Goal: Contribute content: Contribute content

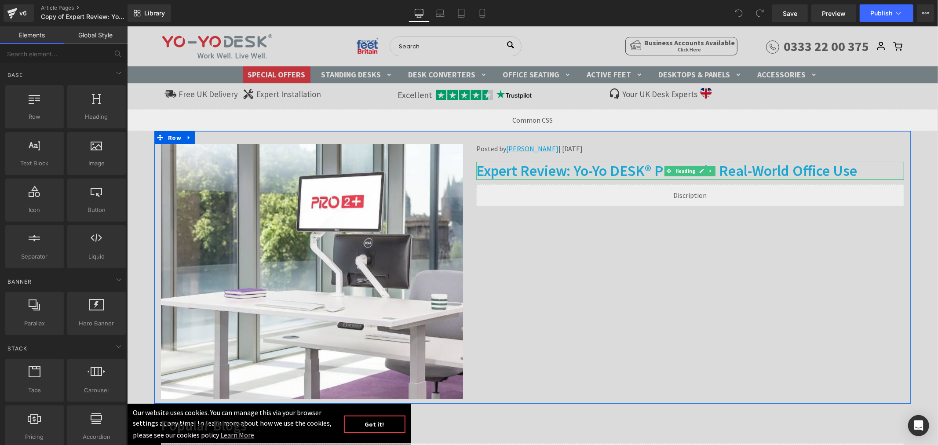
click at [607, 170] on h1 "Expert Review: Yo-Yo DESK® PRO 2+ in Real-World Office Use" at bounding box center [690, 170] width 428 height 18
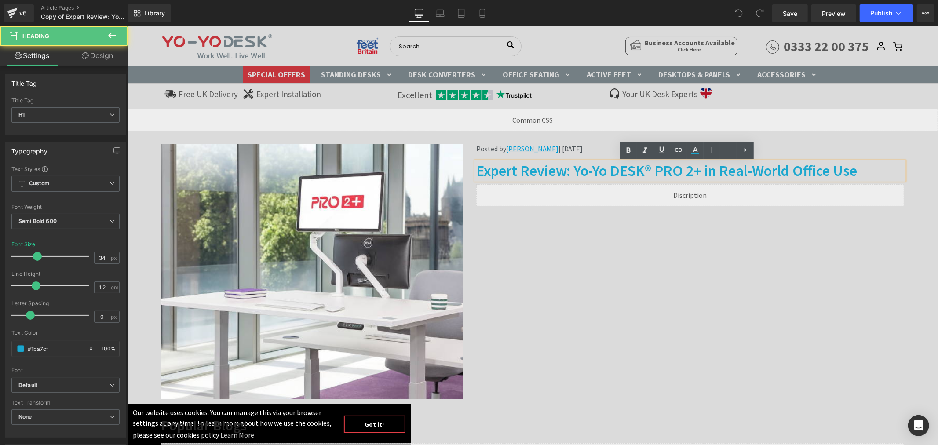
click at [599, 171] on h1 "Expert Review: Yo-Yo DESK® PRO 2+ in Real-World Office Use" at bounding box center [690, 170] width 428 height 18
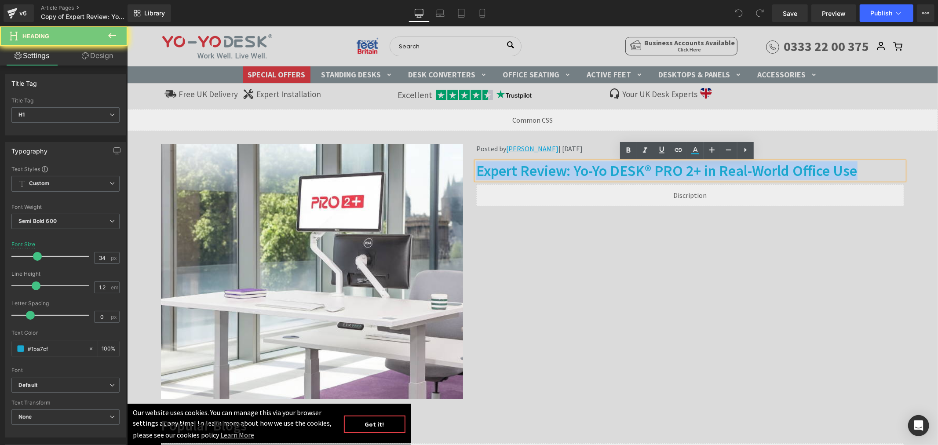
click at [599, 171] on h1 "Expert Review: Yo-Yo DESK® PRO 2+ in Real-World Office Use" at bounding box center [690, 170] width 428 height 18
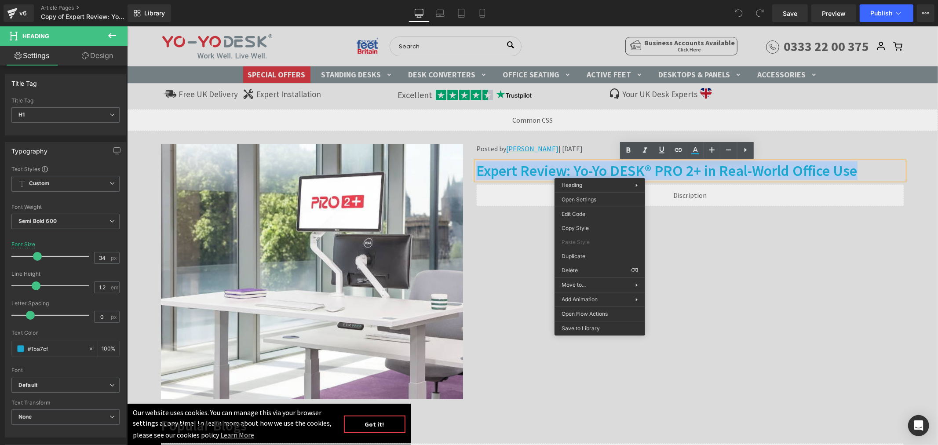
click at [592, 171] on h1 "Expert Review: Yo-Yo DESK® PRO 2+ in Real-World Office Use" at bounding box center [690, 170] width 428 height 18
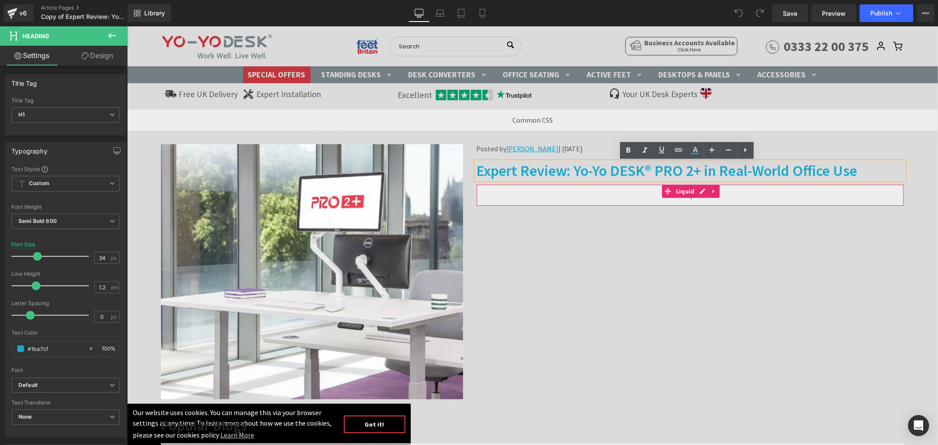
click at [688, 240] on div "Image Posted by Adrian O’Brien | Aug 27, 2025 Text Block Expert Review: Yo-Yo D…" at bounding box center [532, 267] width 756 height 273
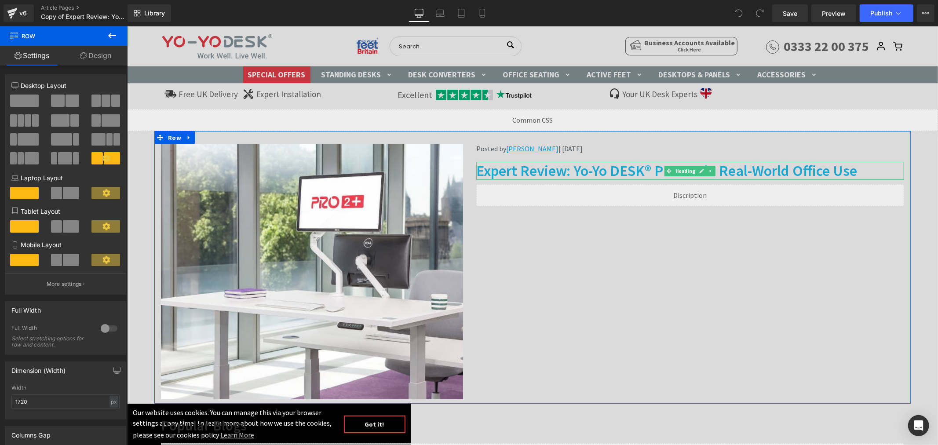
click at [628, 172] on h1 "Expert Review: Yo-Yo DESK® PRO 2+ in Real-World Office Use" at bounding box center [690, 170] width 428 height 18
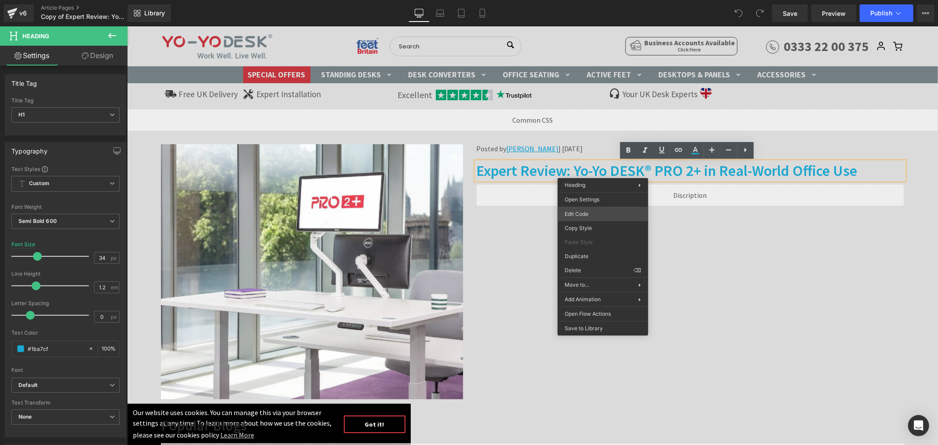
click at [596, 0] on div "You are previewing how the will restyle your page. You can not edit Elements in…" at bounding box center [469, 0] width 938 height 0
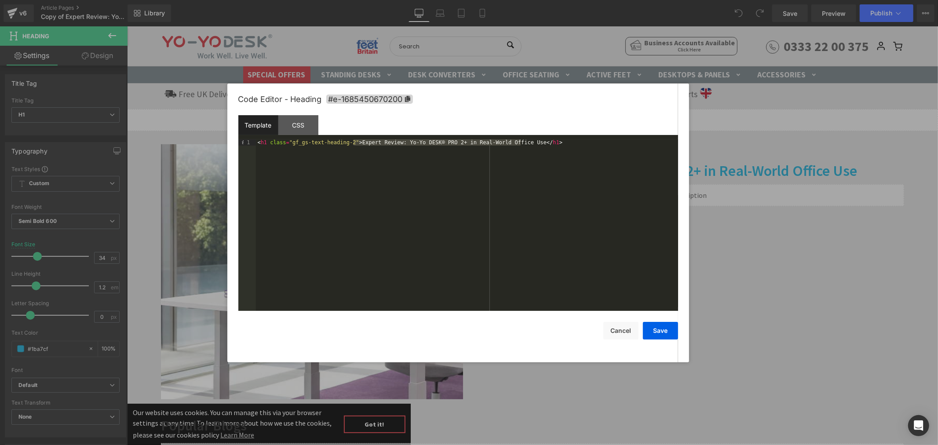
drag, startPoint x: 352, startPoint y: 142, endPoint x: 522, endPoint y: 142, distance: 170.1
click at [522, 142] on div "< h1 class = "gf_gs-text-heading-2" > Expert Review: Yo-Yo DESK® PRO 2+ in Real…" at bounding box center [467, 231] width 422 height 184
click at [656, 331] on button "Save" at bounding box center [660, 331] width 35 height 18
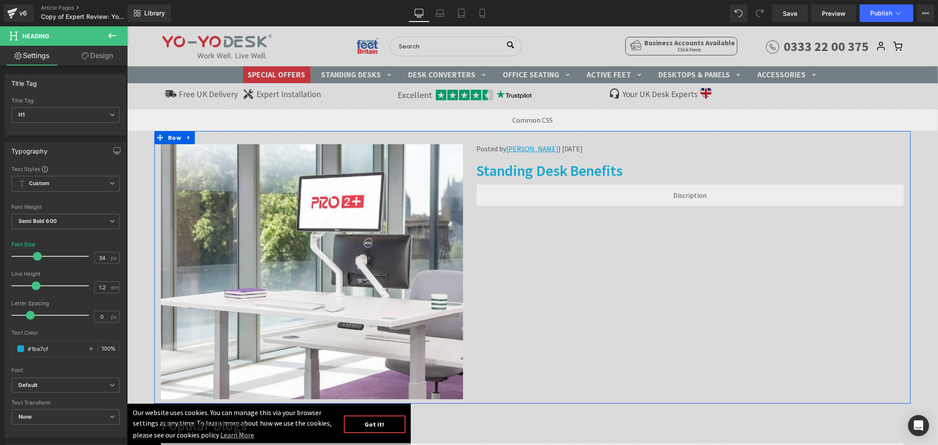
click at [695, 192] on div "Liquid" at bounding box center [690, 195] width 428 height 22
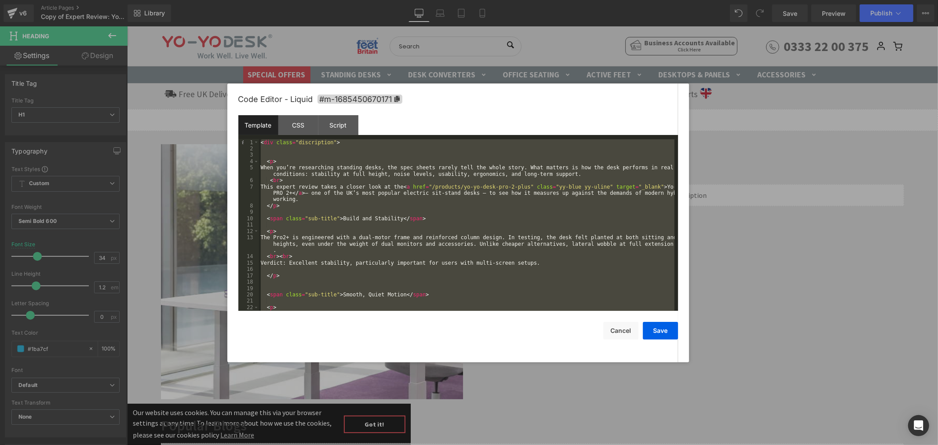
click at [357, 153] on div "< div class = "discription" > < p > When you’re researching standing desks, the…" at bounding box center [466, 224] width 415 height 171
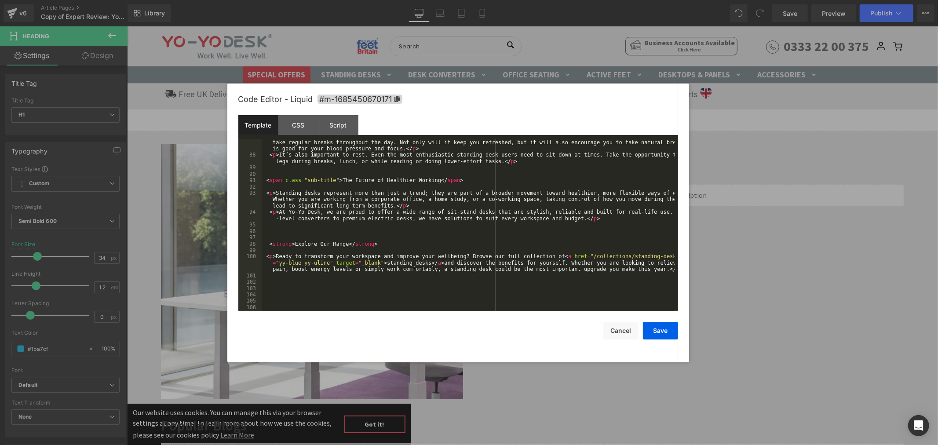
scroll to position [902, 0]
click at [665, 336] on button "Save" at bounding box center [660, 331] width 35 height 18
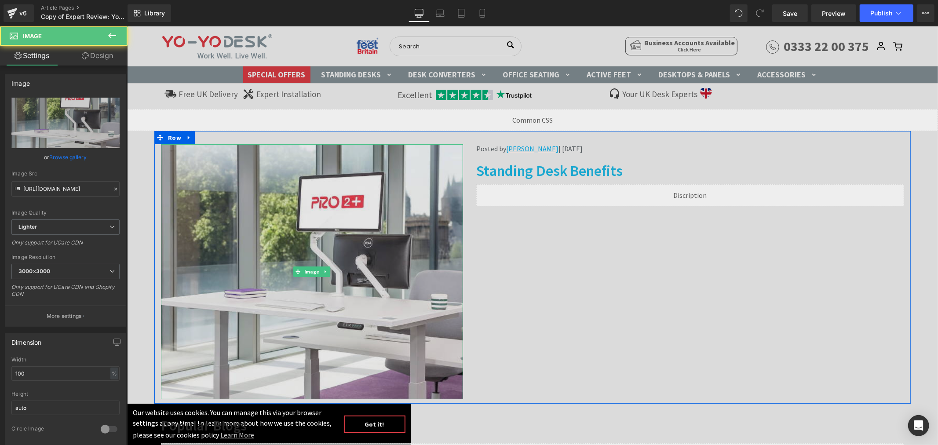
click at [356, 255] on img at bounding box center [311, 271] width 302 height 255
click at [319, 231] on img at bounding box center [311, 271] width 302 height 255
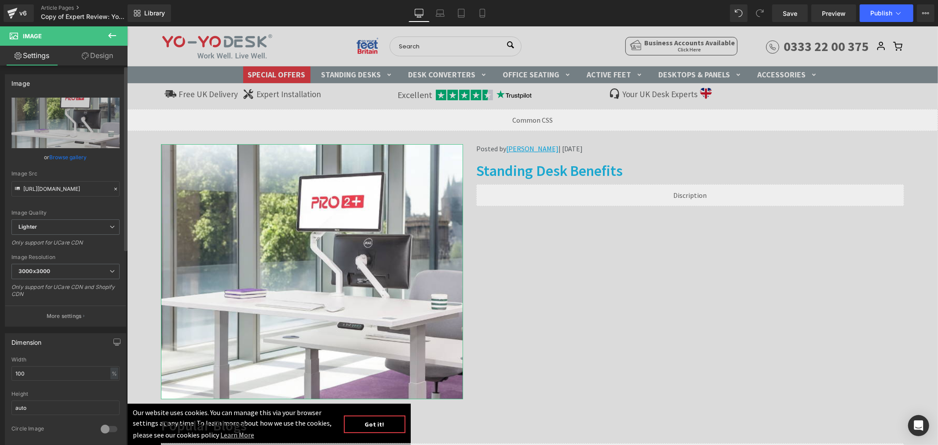
click at [59, 154] on link "Browse gallery" at bounding box center [68, 156] width 37 height 15
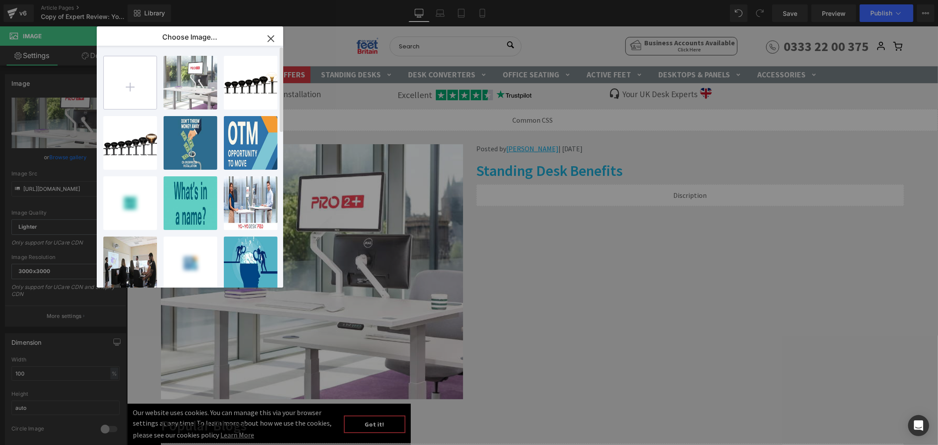
click at [133, 87] on input "file" at bounding box center [130, 82] width 53 height 53
type input "C:\fakepath\desk-benefits1.png"
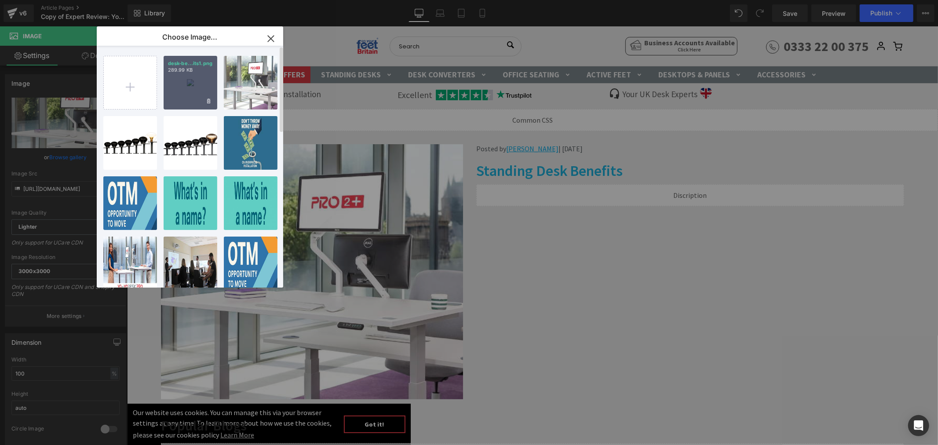
click at [188, 84] on div "desk-be...its1.png 289.99 KB" at bounding box center [191, 83] width 54 height 54
type input "https://ucarecdn.com/03a7e606-bde9-499f-9121-4d070a34a6f7/-/format/auto/-/previ…"
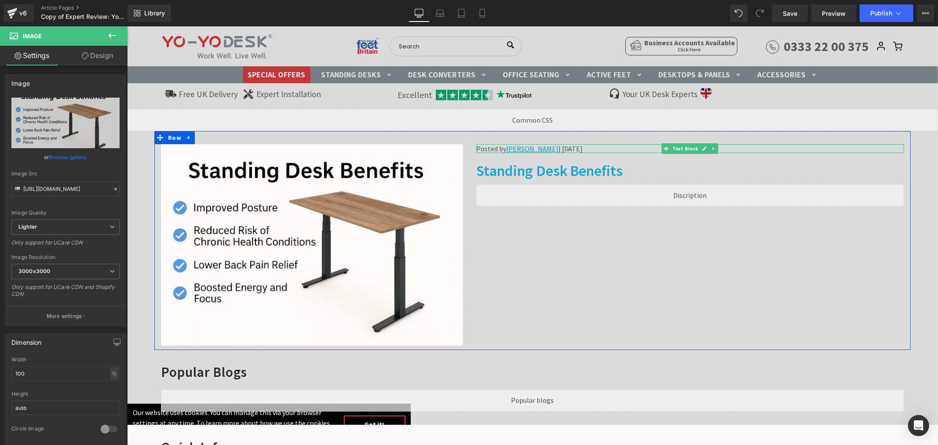
click at [560, 147] on p "Posted by Adrian O’Brien | Aug 27, 2025" at bounding box center [690, 148] width 428 height 9
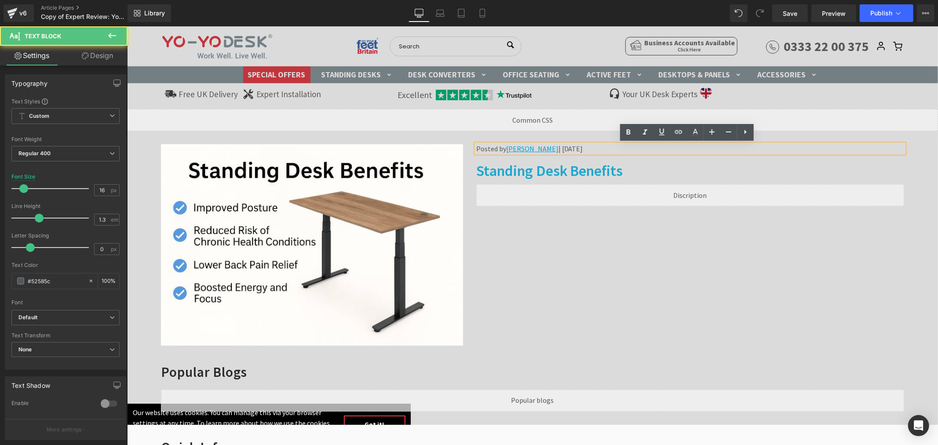
click at [562, 147] on p "Posted by Adrian O’Brien | Aug 27, 2025" at bounding box center [690, 148] width 428 height 9
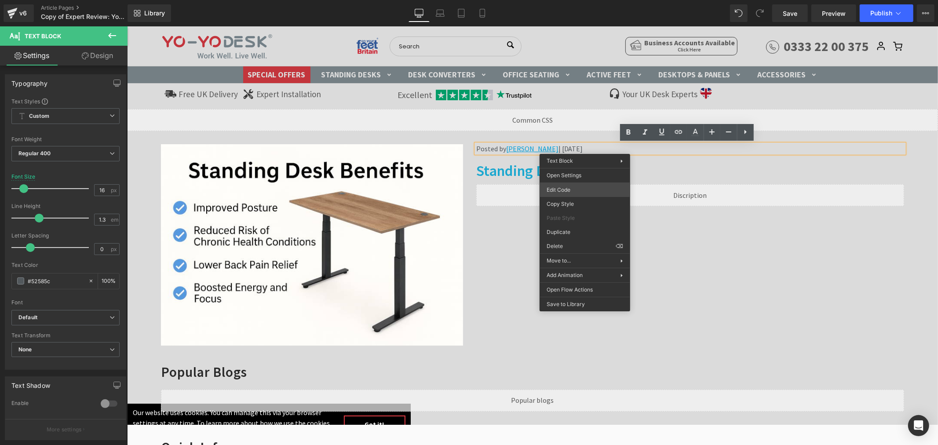
click at [561, 0] on div "You are previewing how the will restyle your page. You can not edit Elements in…" at bounding box center [469, 0] width 938 height 0
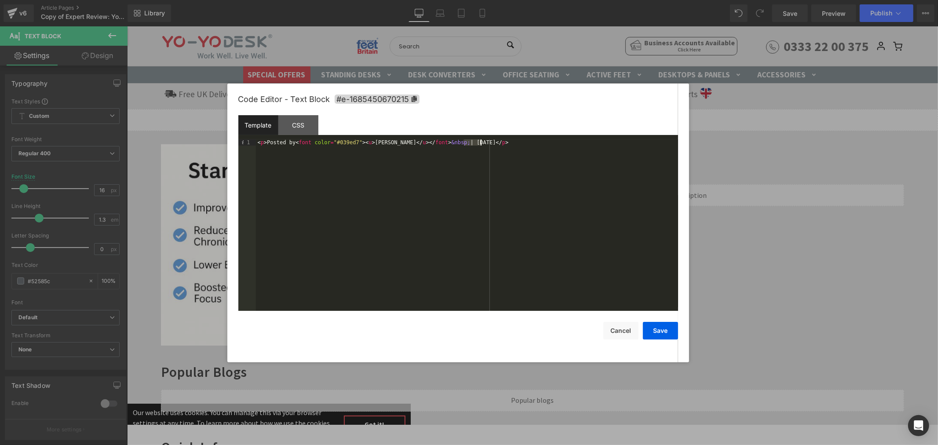
drag, startPoint x: 463, startPoint y: 142, endPoint x: 480, endPoint y: 142, distance: 17.2
click at [480, 142] on div "< p > Posted by < font color = "#039ed7" > < u > Adrian O’Brien </ u > </ font …" at bounding box center [467, 231] width 422 height 184
click at [657, 331] on button "Save" at bounding box center [660, 331] width 35 height 18
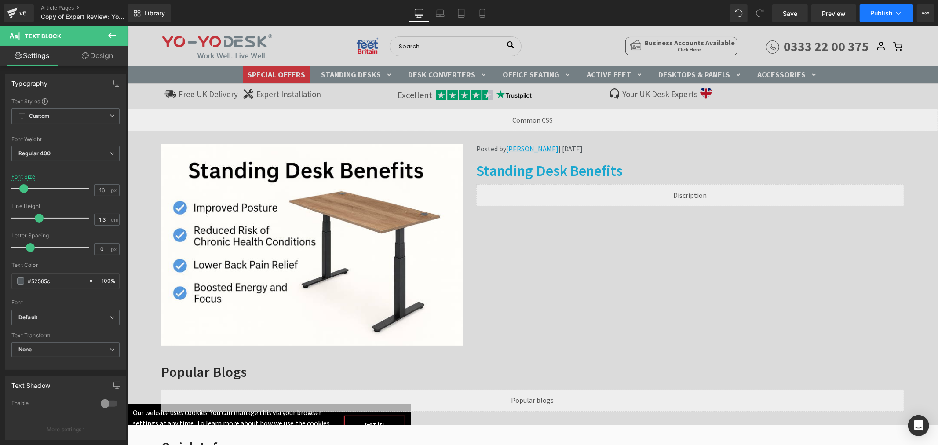
click at [899, 16] on icon at bounding box center [898, 13] width 9 height 9
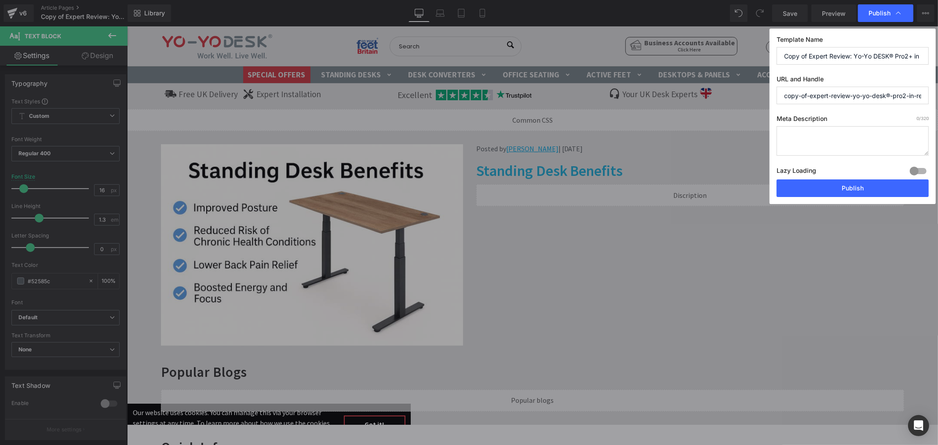
click at [800, 97] on input "copy-of-expert-review-yo-yo-desk®-pro2-in-real-world-office-use" at bounding box center [852, 96] width 152 height 18
click at [801, 94] on input "copy-of-expert-review-yo-yo-desk®-pro2-in-real-world-office-use" at bounding box center [852, 96] width 152 height 18
paste input "Standing Desk Benefits"
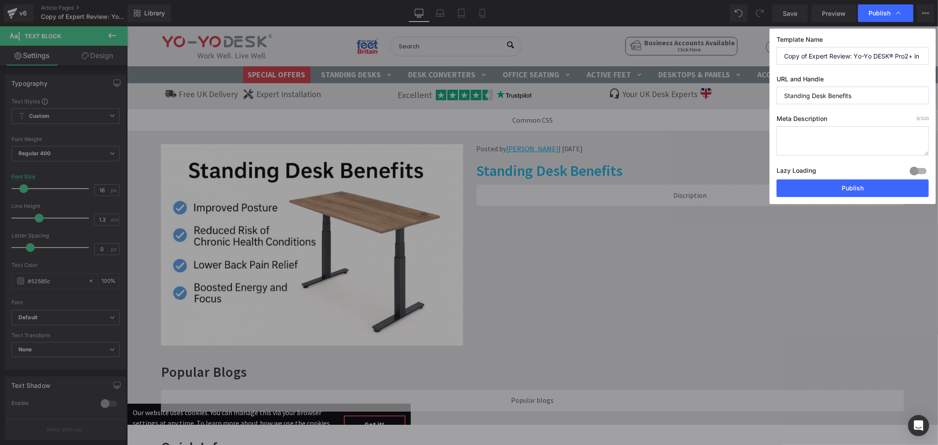
click at [786, 96] on input "Standing Desk Benefits" at bounding box center [852, 96] width 152 height 18
click at [784, 94] on input "tanding-desk-benefitss" at bounding box center [852, 96] width 152 height 18
click at [859, 93] on input "standing-desk-benefitss" at bounding box center [852, 96] width 152 height 18
type input "standing-desk-benefits"
click at [855, 193] on button "Publish" at bounding box center [852, 188] width 152 height 18
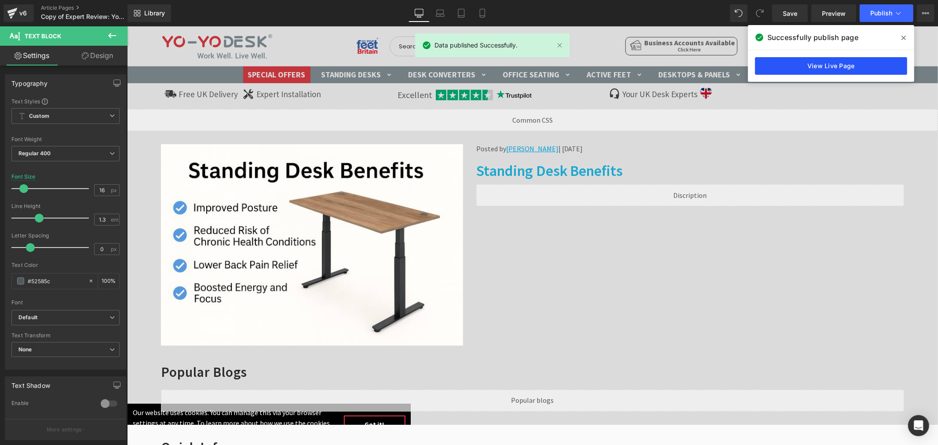
click at [838, 63] on link "View Live Page" at bounding box center [831, 66] width 152 height 18
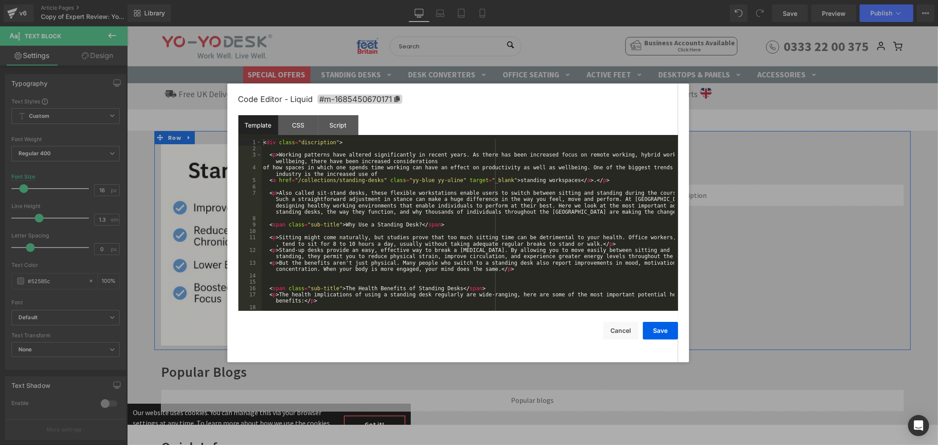
click at [695, 191] on div "Liquid" at bounding box center [690, 195] width 428 height 22
click at [268, 180] on div "< div class = "discription" > < p > Working patterns have altered significantly…" at bounding box center [468, 231] width 413 height 184
click at [655, 326] on button "Save" at bounding box center [660, 331] width 35 height 18
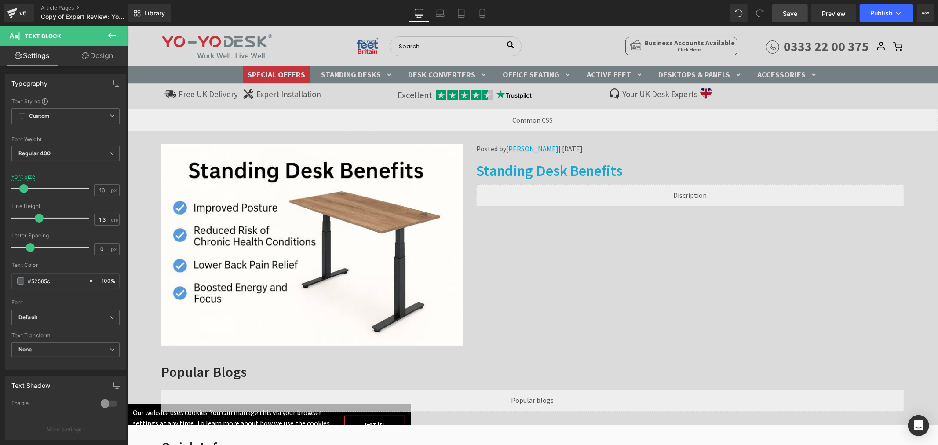
click at [789, 11] on span "Save" at bounding box center [790, 13] width 15 height 9
click at [873, 20] on button "Publish" at bounding box center [887, 13] width 54 height 18
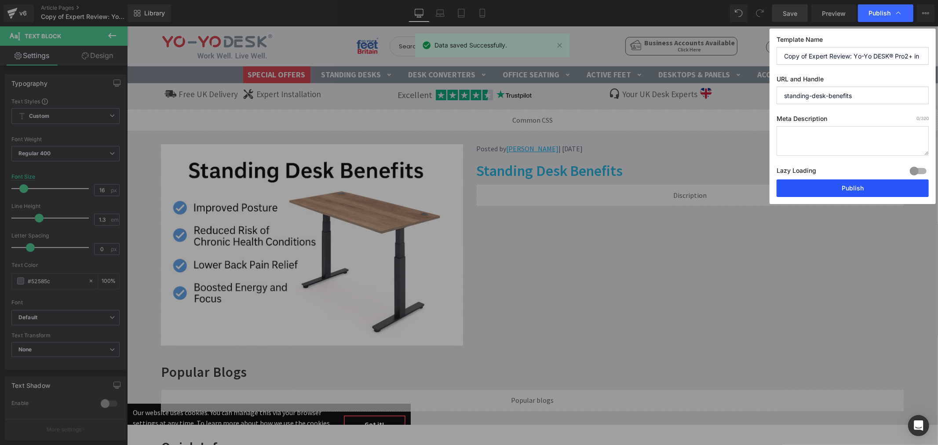
click at [824, 184] on button "Publish" at bounding box center [852, 188] width 152 height 18
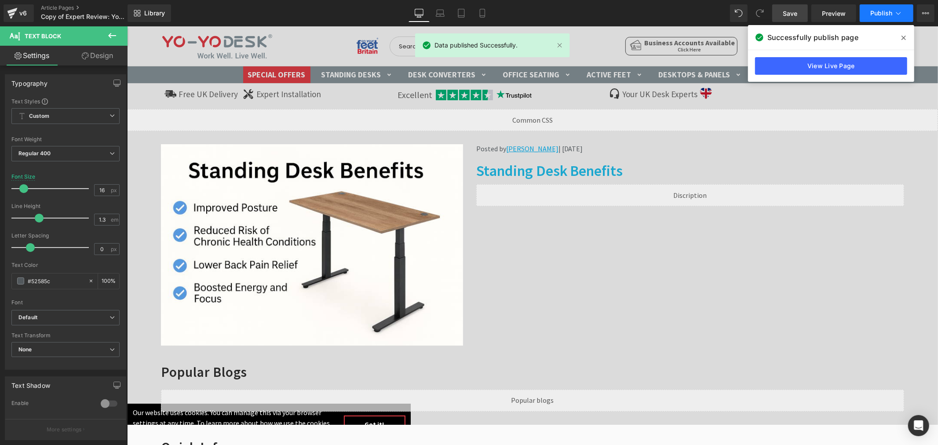
click at [864, 18] on button "Publish" at bounding box center [887, 13] width 54 height 18
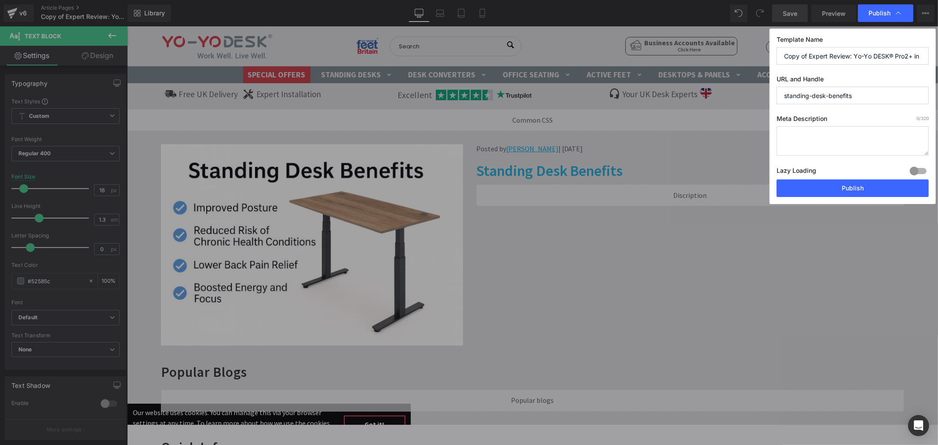
click at [814, 56] on input "Copy of Expert Review: Yo-Yo DESK® Pro2+ in Real-World Office Use" at bounding box center [852, 56] width 152 height 18
paste input "Standing Desk Benefits"
type input "Standing Desk Benefits"
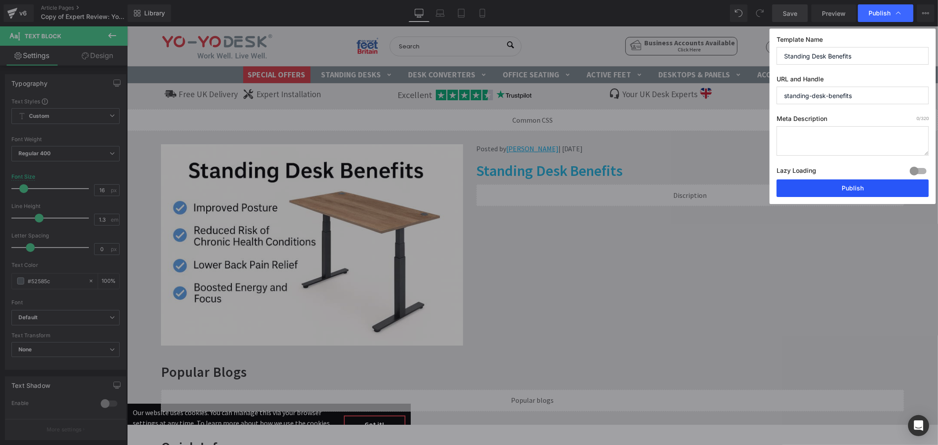
click at [855, 187] on button "Publish" at bounding box center [852, 188] width 152 height 18
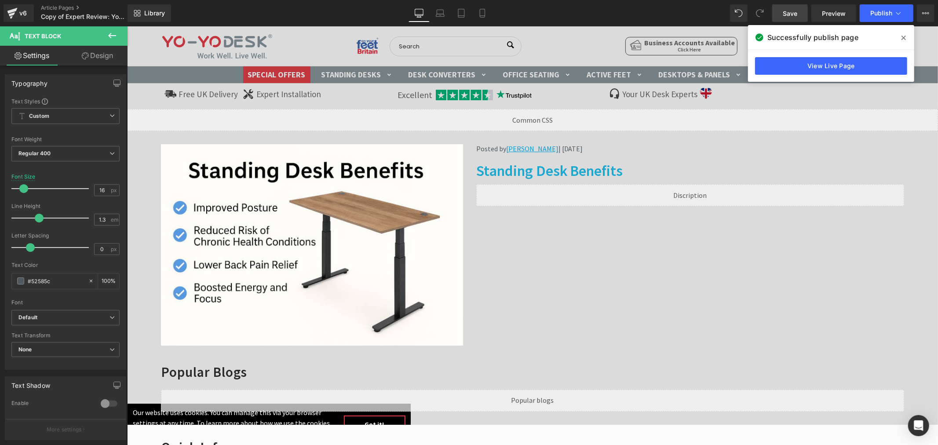
click at [905, 36] on icon at bounding box center [903, 37] width 4 height 7
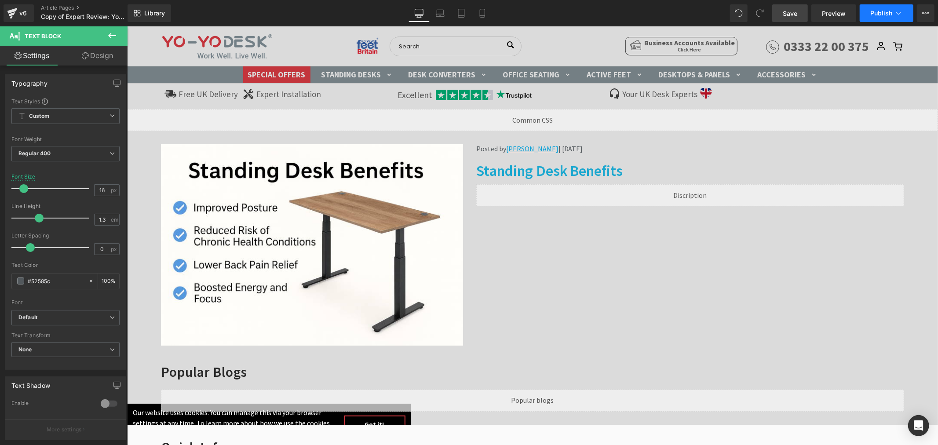
click at [892, 18] on button "Publish" at bounding box center [887, 13] width 54 height 18
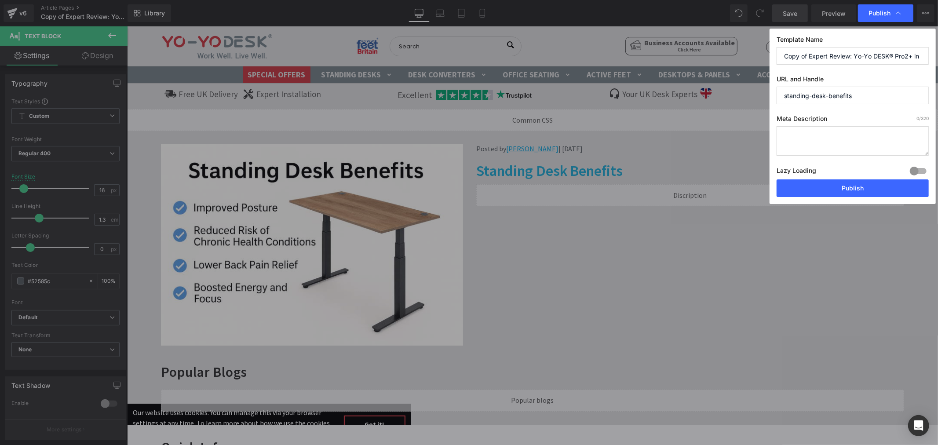
click at [827, 55] on input "Copy of Expert Review: Yo-Yo DESK® Pro2+ in Real-World Office Use" at bounding box center [852, 56] width 152 height 18
paste input "Standing Desk Benefits"
type input "Standing Desk Benefits"
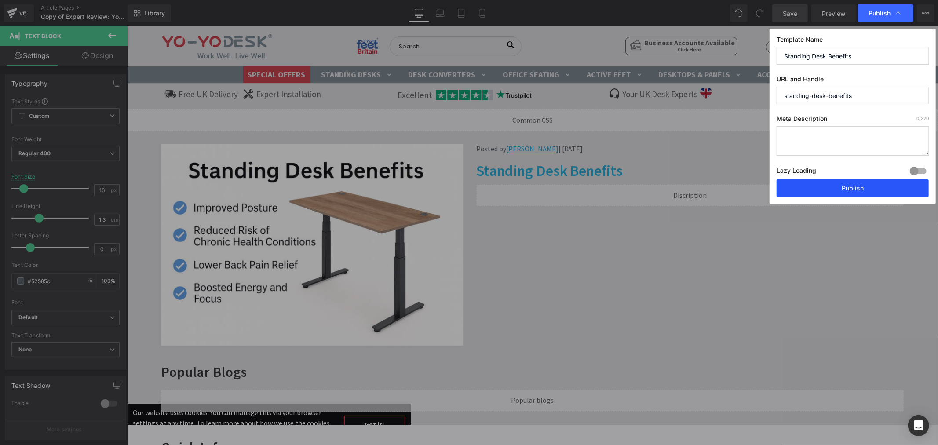
click at [845, 187] on button "Publish" at bounding box center [852, 188] width 152 height 18
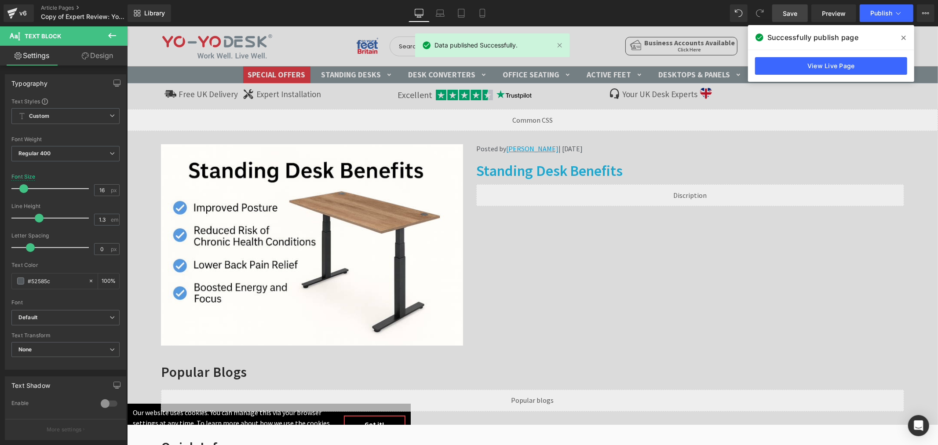
drag, startPoint x: 906, startPoint y: 36, endPoint x: 777, endPoint y: 8, distance: 132.4
click at [906, 36] on span at bounding box center [903, 38] width 14 height 14
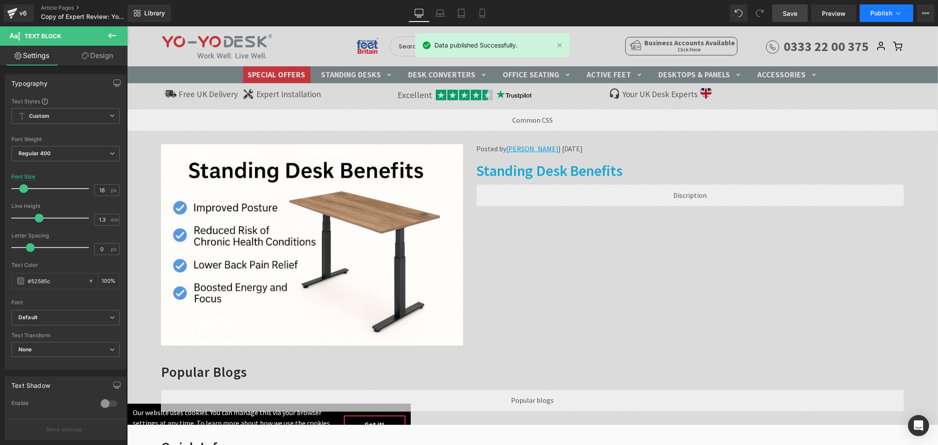
click at [889, 12] on span "Publish" at bounding box center [881, 13] width 22 height 7
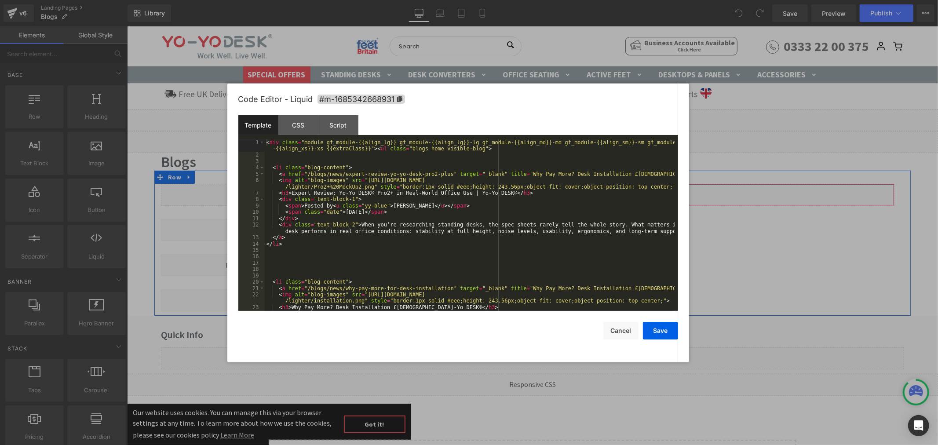
click at [620, 192] on div "Liquid" at bounding box center [613, 194] width 561 height 22
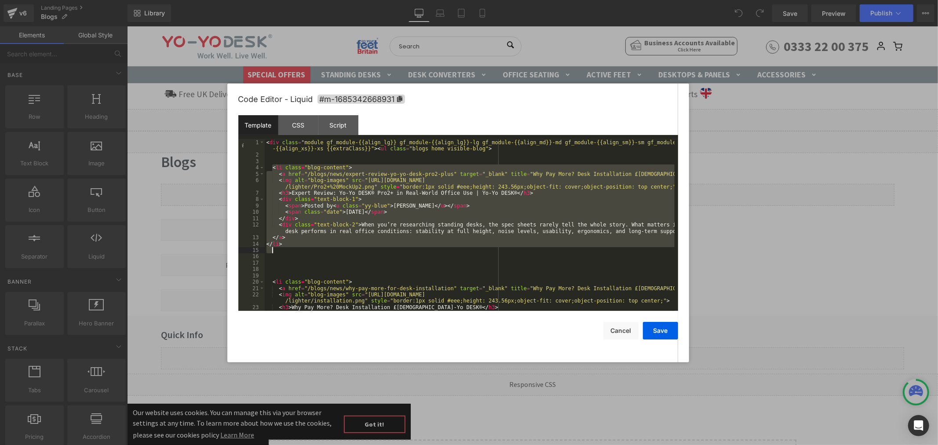
drag, startPoint x: 271, startPoint y: 168, endPoint x: 313, endPoint y: 248, distance: 90.5
click at [313, 248] on div "< div class = "module gf_module-{{align_lg}} gf_module-{{align_lg}}-lg gf_modul…" at bounding box center [470, 234] width 410 height 190
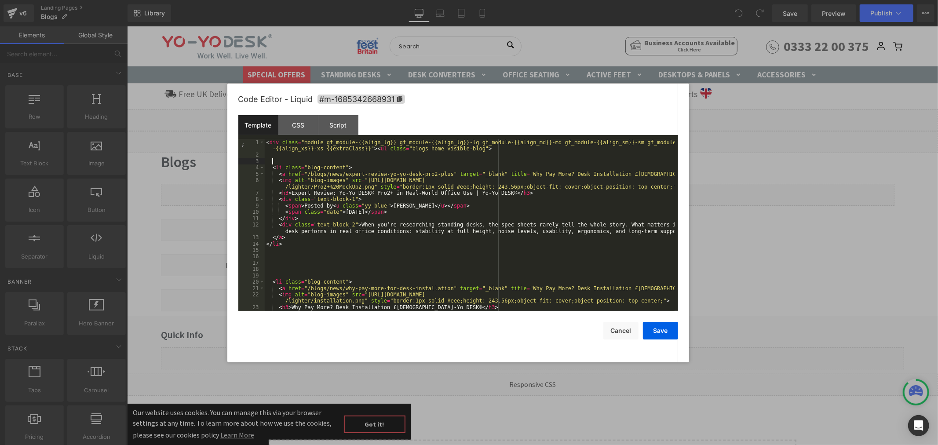
click at [313, 165] on div "< div class = "module gf_module-{{align_lg}} gf_module-{{align_lg}}-lg gf_modul…" at bounding box center [470, 234] width 410 height 190
click at [295, 157] on div "< div class = "module gf_module-{{align_lg}} gf_module-{{align_lg}}-lg gf_modul…" at bounding box center [470, 234] width 410 height 190
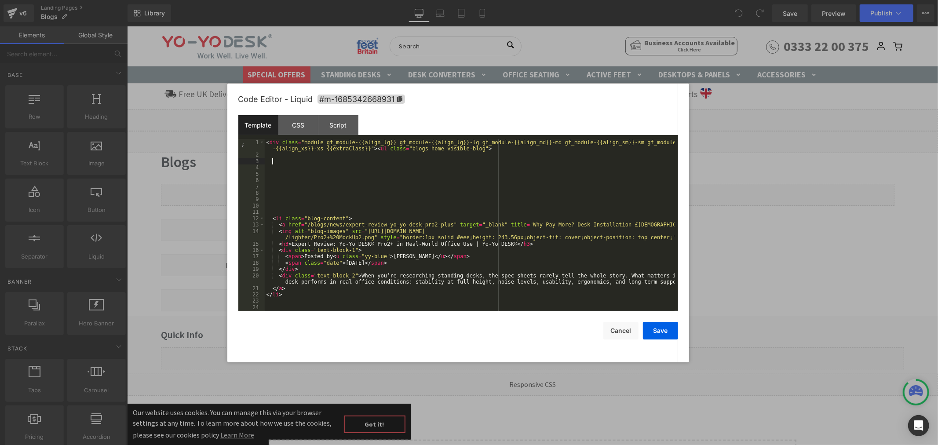
click at [287, 164] on div "< div class = "module gf_module-{{align_lg}} gf_module-{{align_lg}}-lg gf_modul…" at bounding box center [470, 234] width 410 height 190
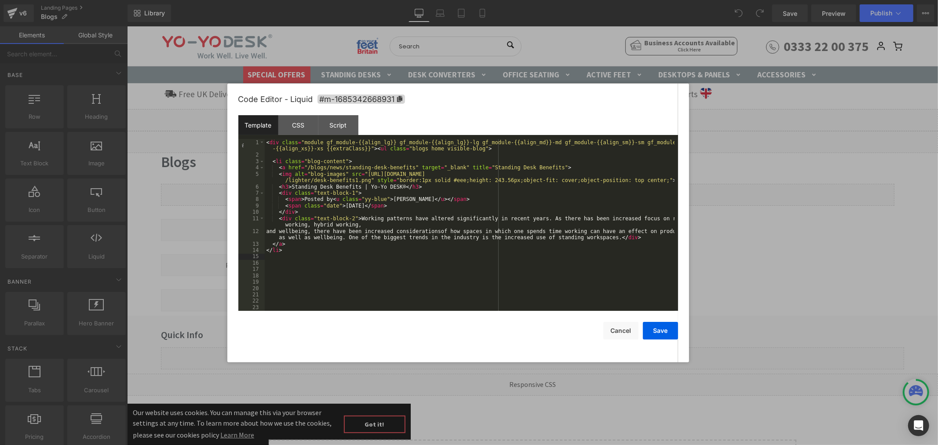
scroll to position [29, 0]
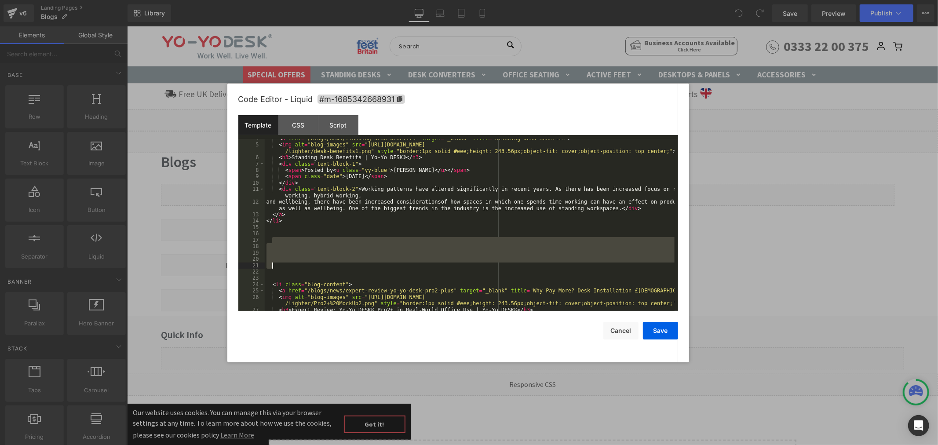
drag, startPoint x: 287, startPoint y: 240, endPoint x: 288, endPoint y: 269, distance: 28.2
click at [288, 269] on div "< a href = "/blogs/news/standing-desk-benefits" target = "_blank" title = "Stan…" at bounding box center [470, 227] width 410 height 184
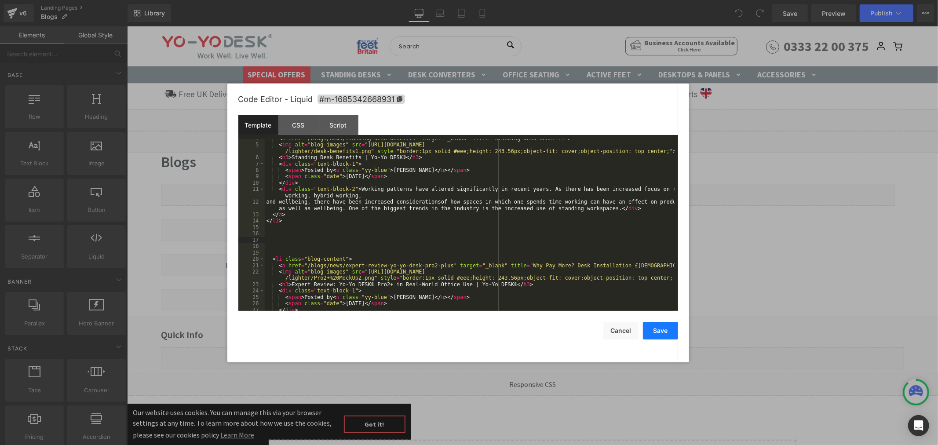
click at [673, 335] on button "Save" at bounding box center [660, 331] width 35 height 18
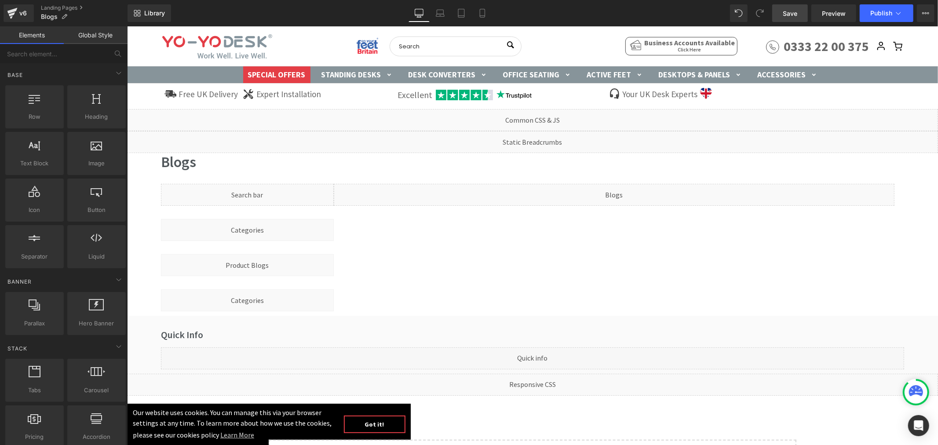
click at [789, 9] on span "Save" at bounding box center [790, 13] width 15 height 9
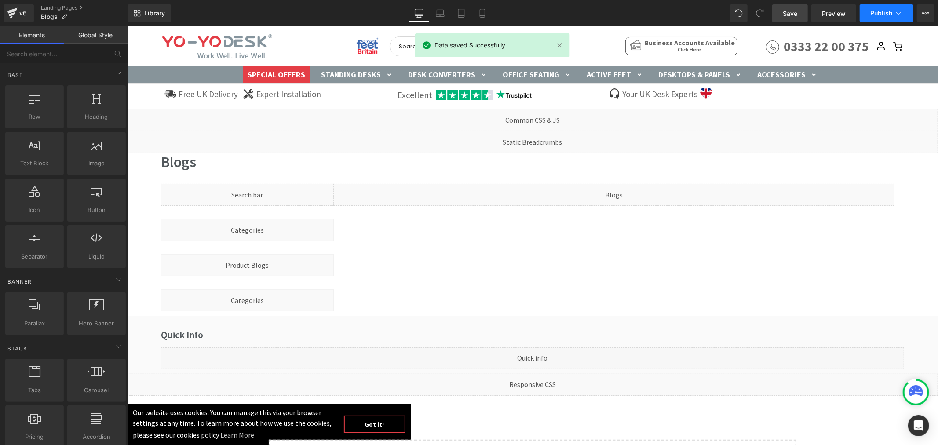
click at [884, 19] on button "Publish" at bounding box center [887, 13] width 54 height 18
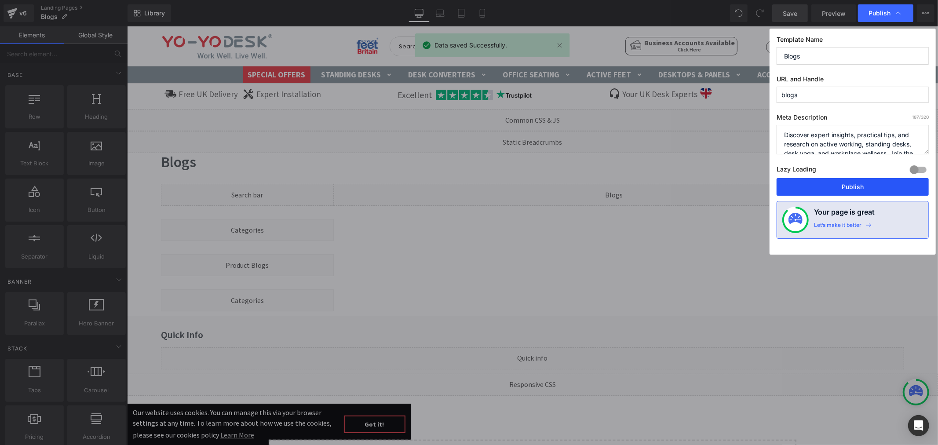
drag, startPoint x: 834, startPoint y: 183, endPoint x: 707, endPoint y: 157, distance: 129.8
click at [834, 183] on button "Publish" at bounding box center [852, 187] width 152 height 18
